Goal: Find specific page/section: Find specific page/section

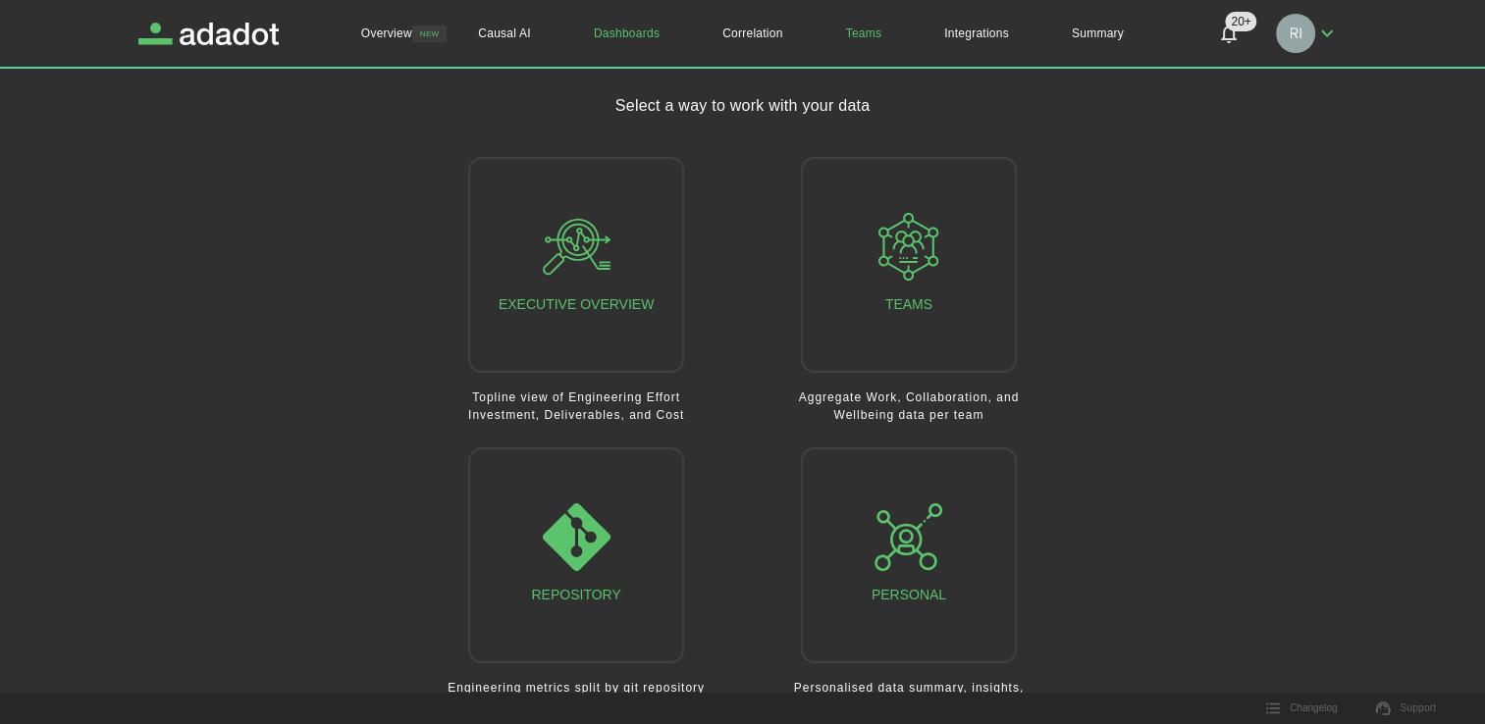
click at [849, 29] on link "Teams" at bounding box center [864, 33] width 99 height 67
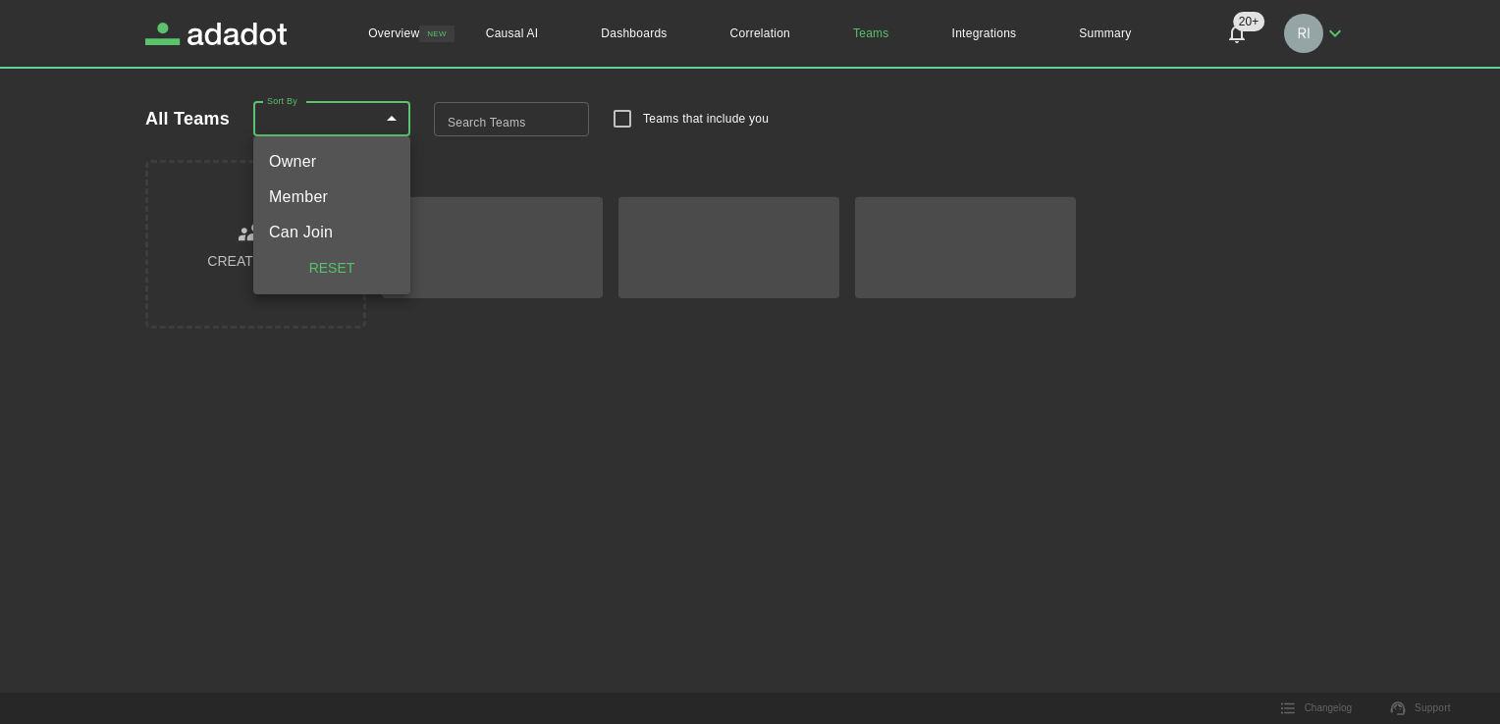
click at [393, 124] on body "Overview NEW Causal AI Dashboards Correlation Teams Integrations Summary 20+ 20…" at bounding box center [750, 362] width 1500 height 724
click at [522, 127] on div at bounding box center [750, 362] width 1500 height 724
